Goal: Find specific fact: Find specific fact

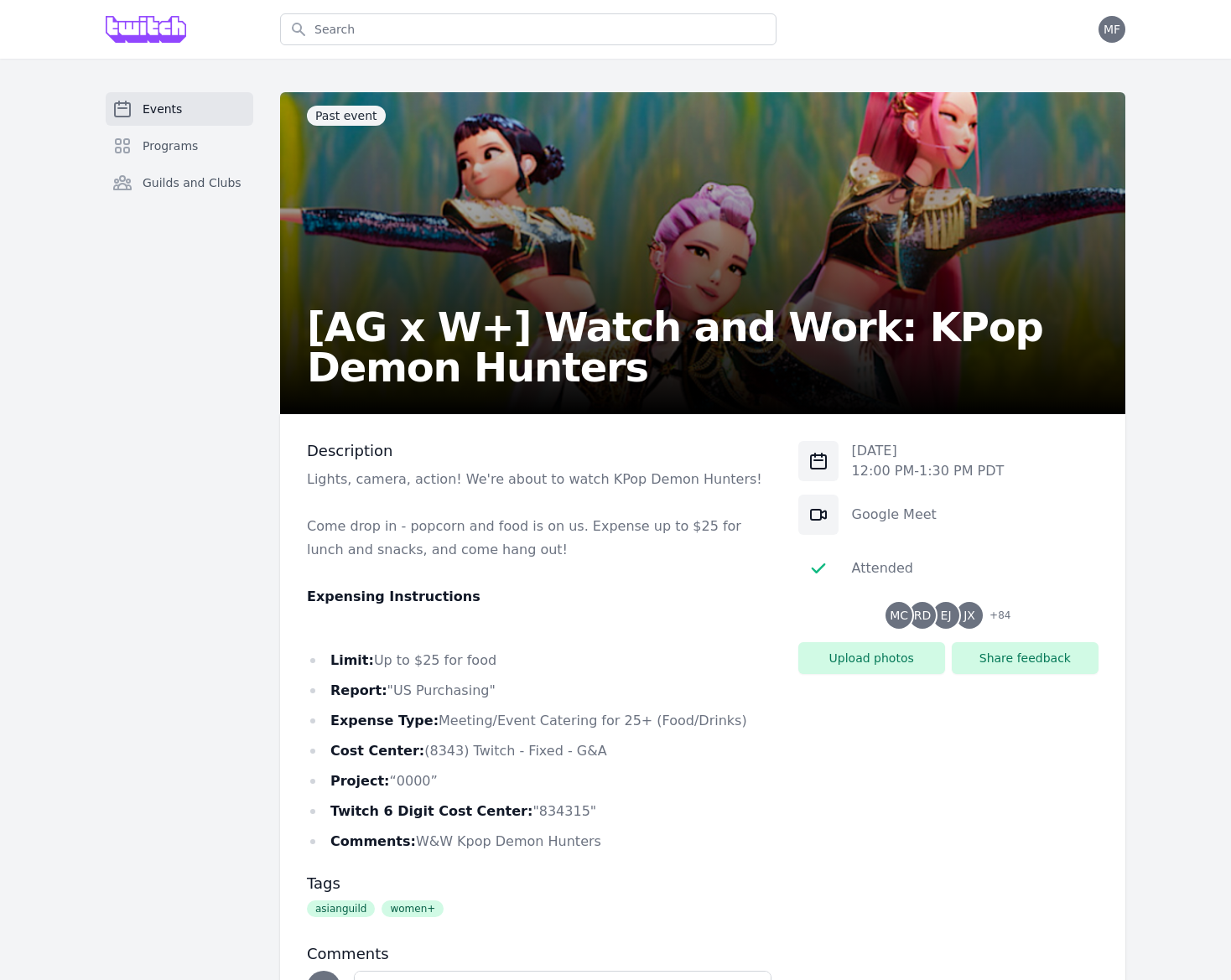
scroll to position [11, 0]
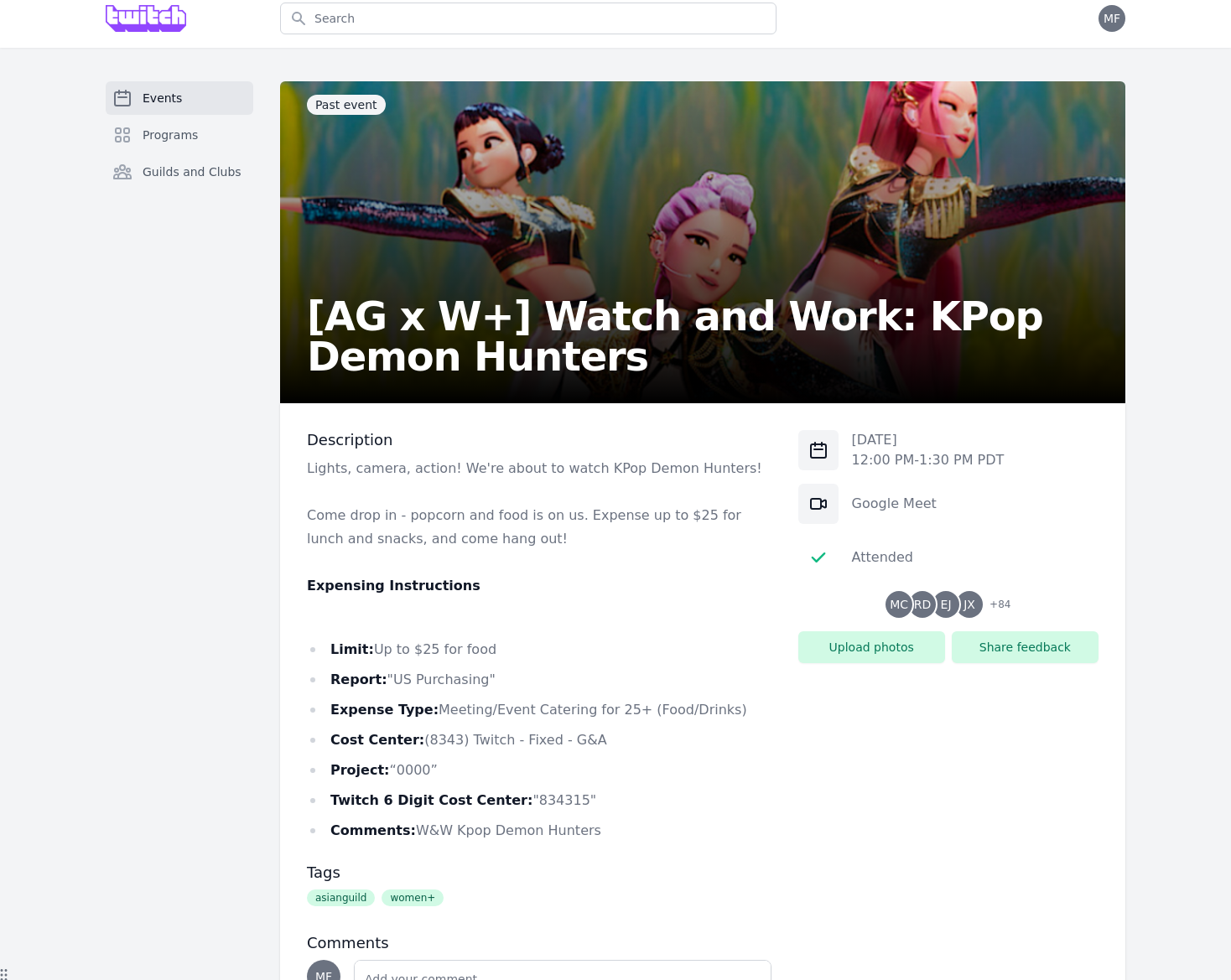
click at [545, 799] on li "Twitch 6 Digit Cost Center: "834315"" at bounding box center [539, 801] width 465 height 24
copy li "834315"
click at [438, 739] on li "Cost Center: (8343) Twitch - Fixed - G&A" at bounding box center [539, 741] width 465 height 24
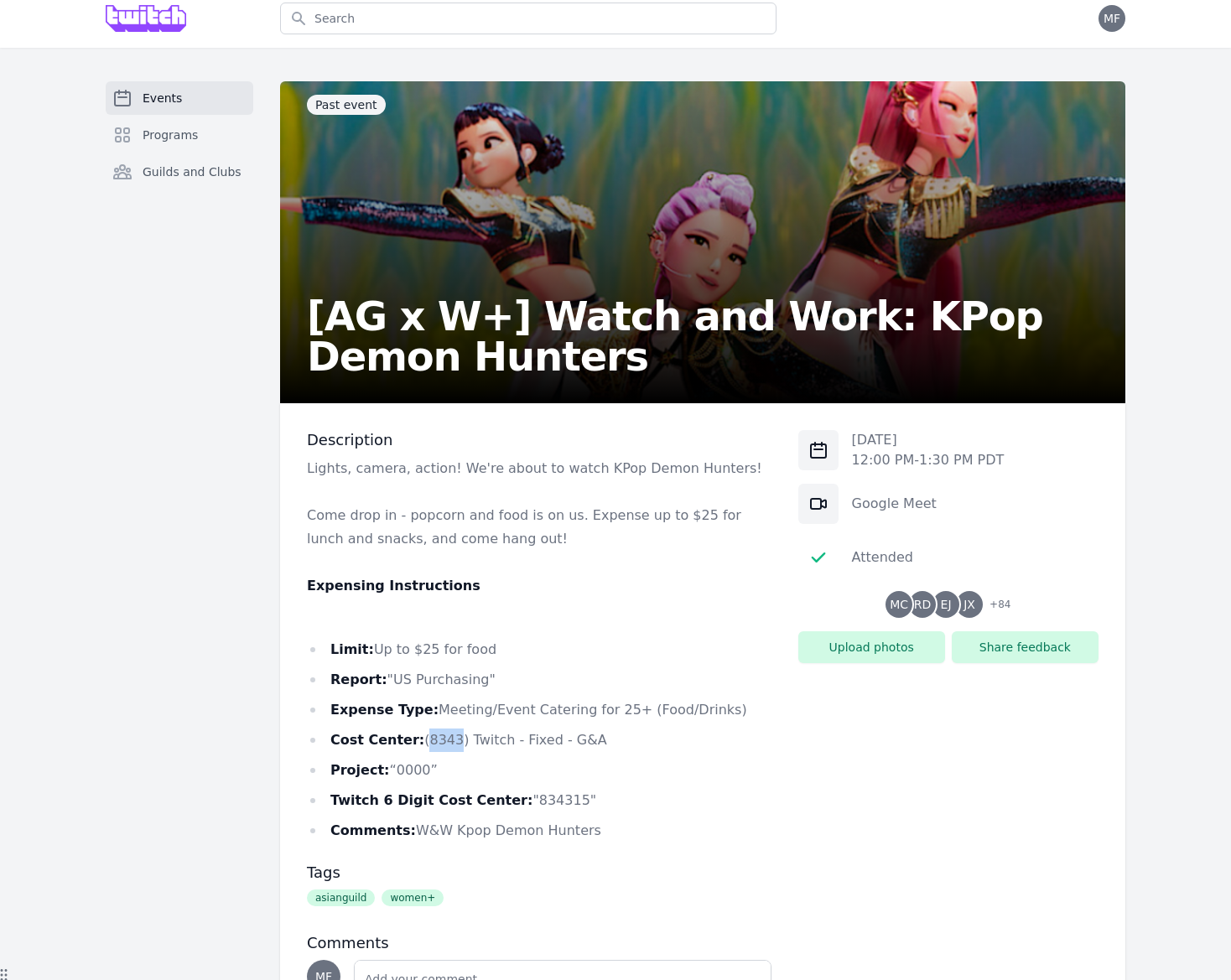
copy li "8343"
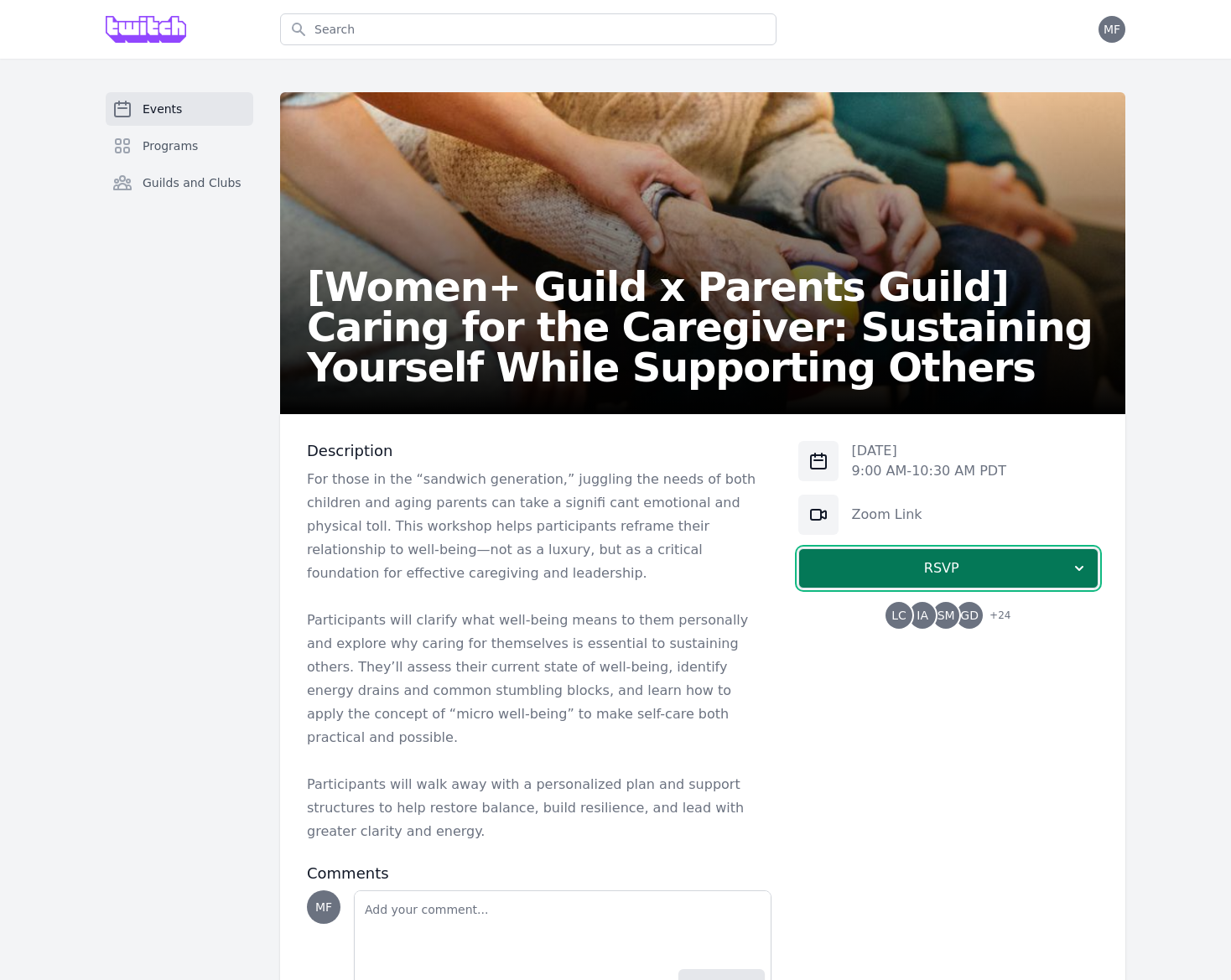
click at [1077, 572] on icon "button" at bounding box center [1080, 569] width 17 height 17
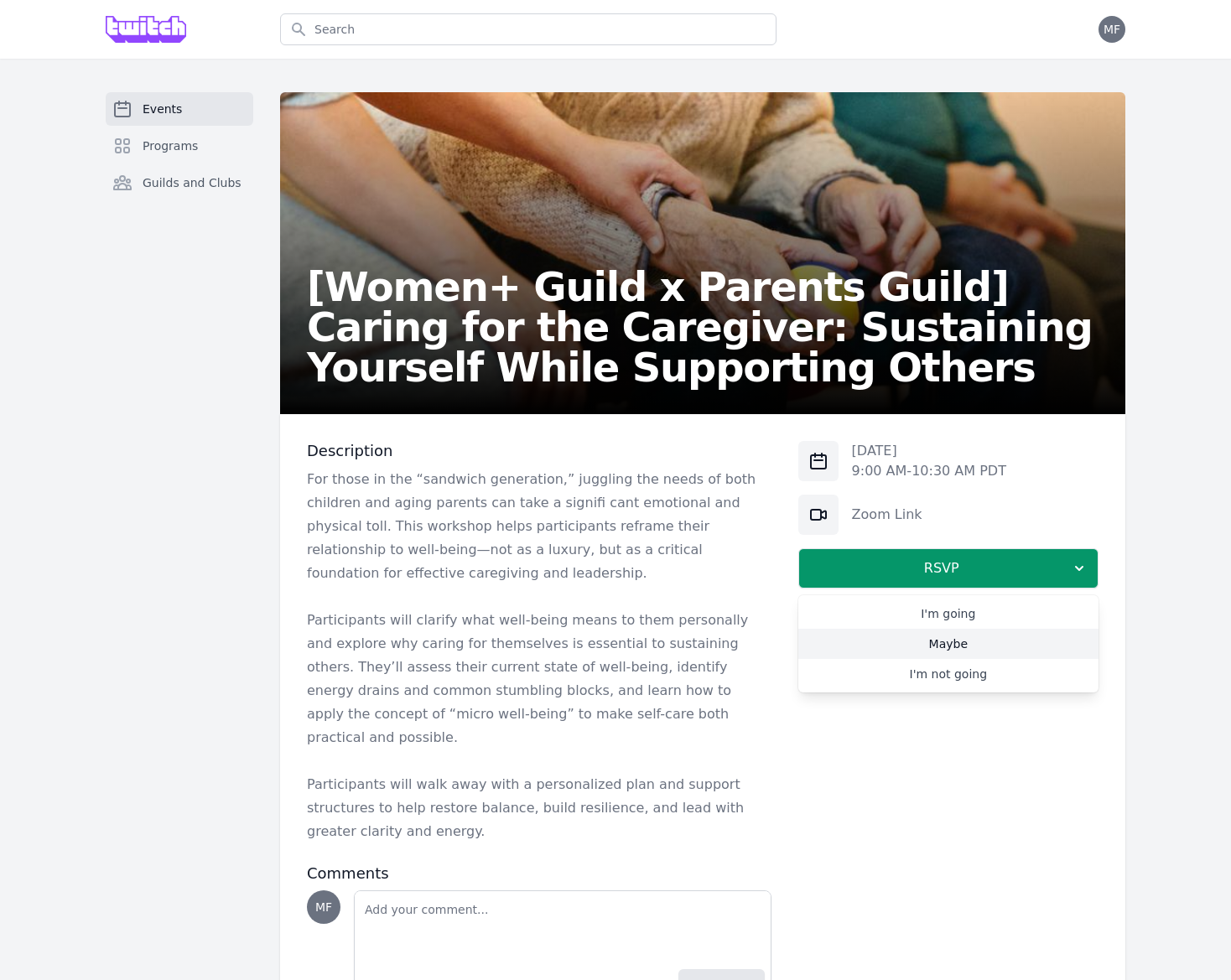
click at [1013, 638] on link "Maybe" at bounding box center [948, 645] width 300 height 30
